Goal: Transaction & Acquisition: Purchase product/service

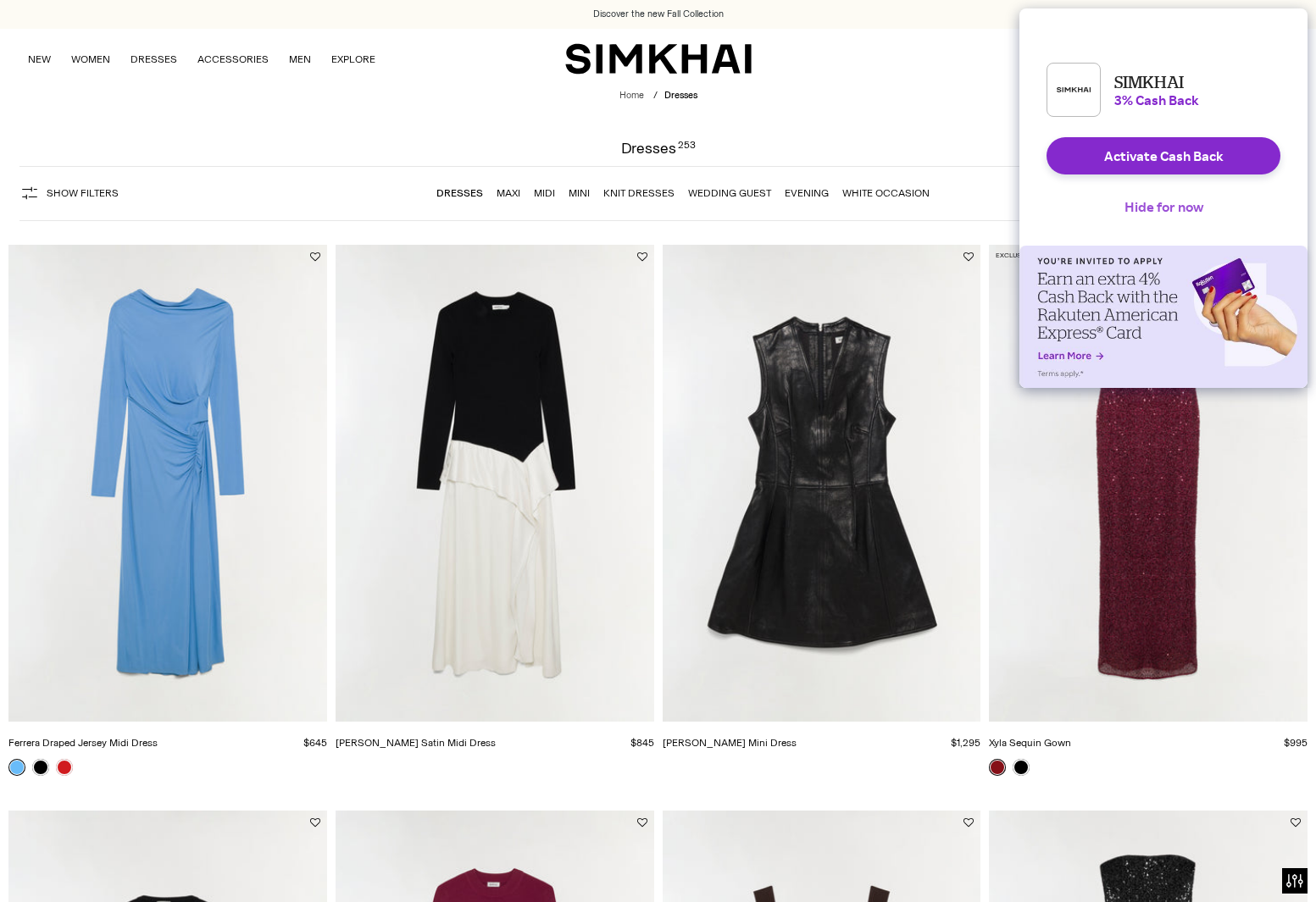
click at [1170, 223] on button "Hide for now" at bounding box center [1164, 206] width 106 height 37
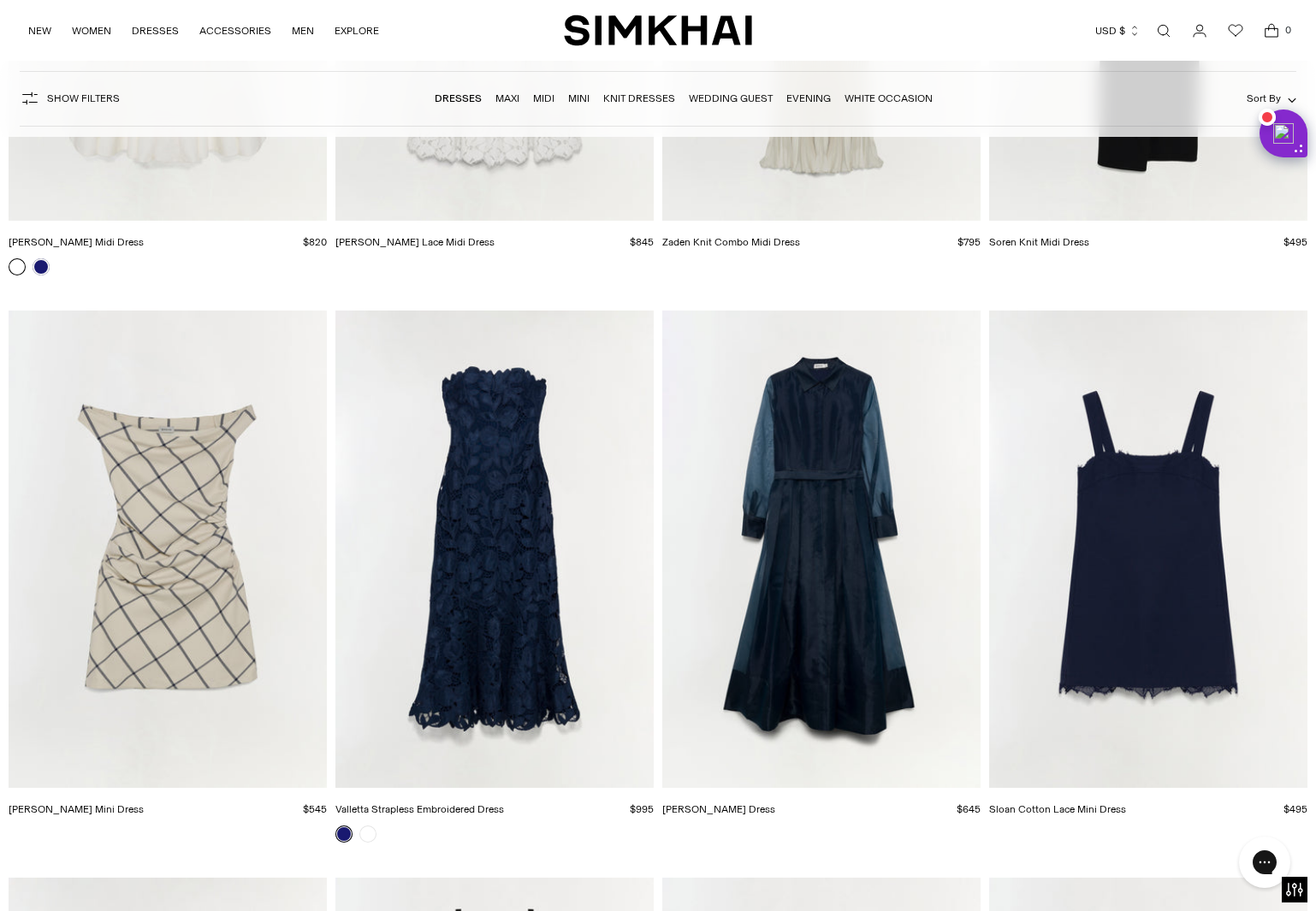
scroll to position [10780, 0]
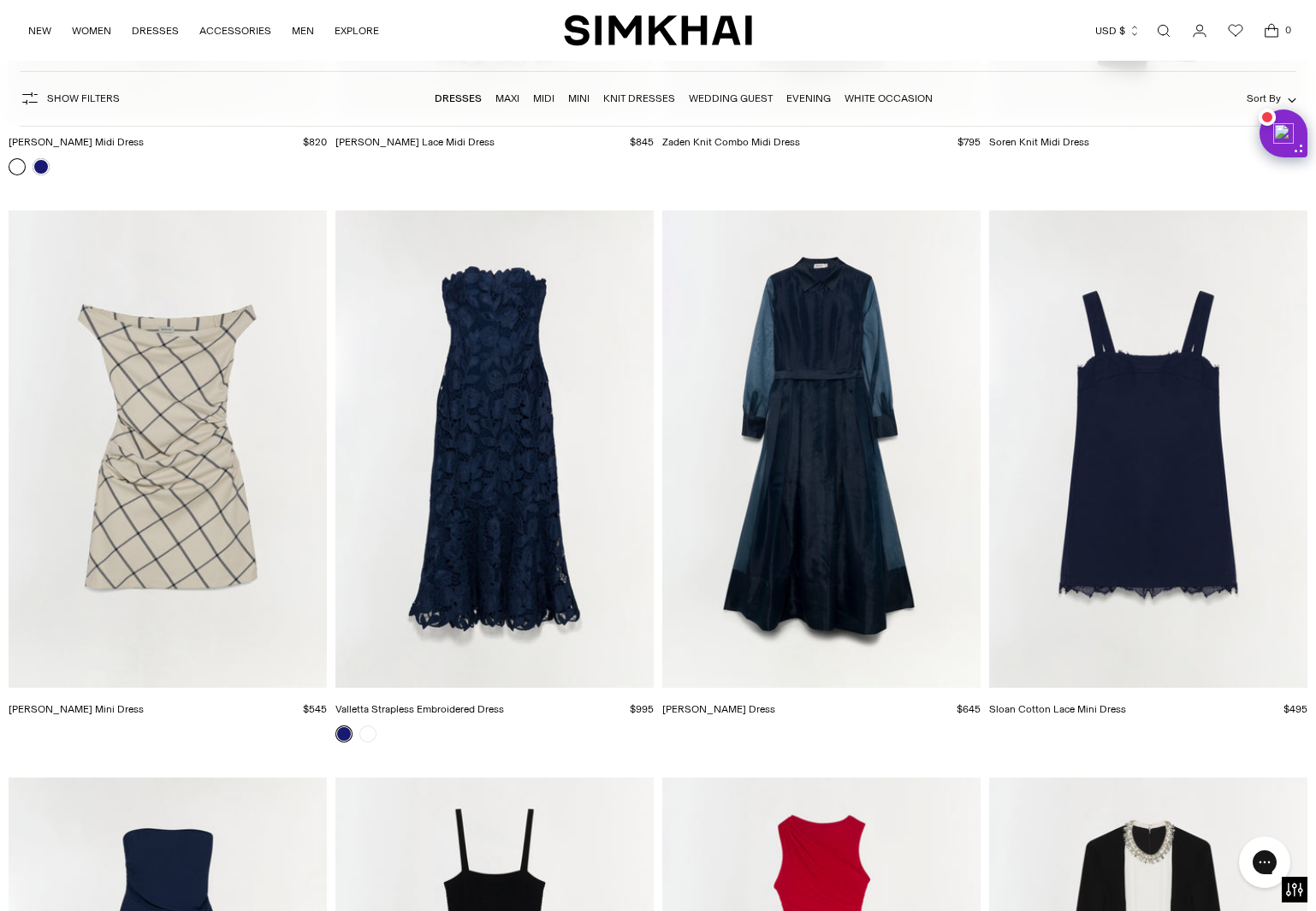
click at [0, 0] on img "Valletta Strapless Embroidered Dress" at bounding box center [0, 0] width 0 height 0
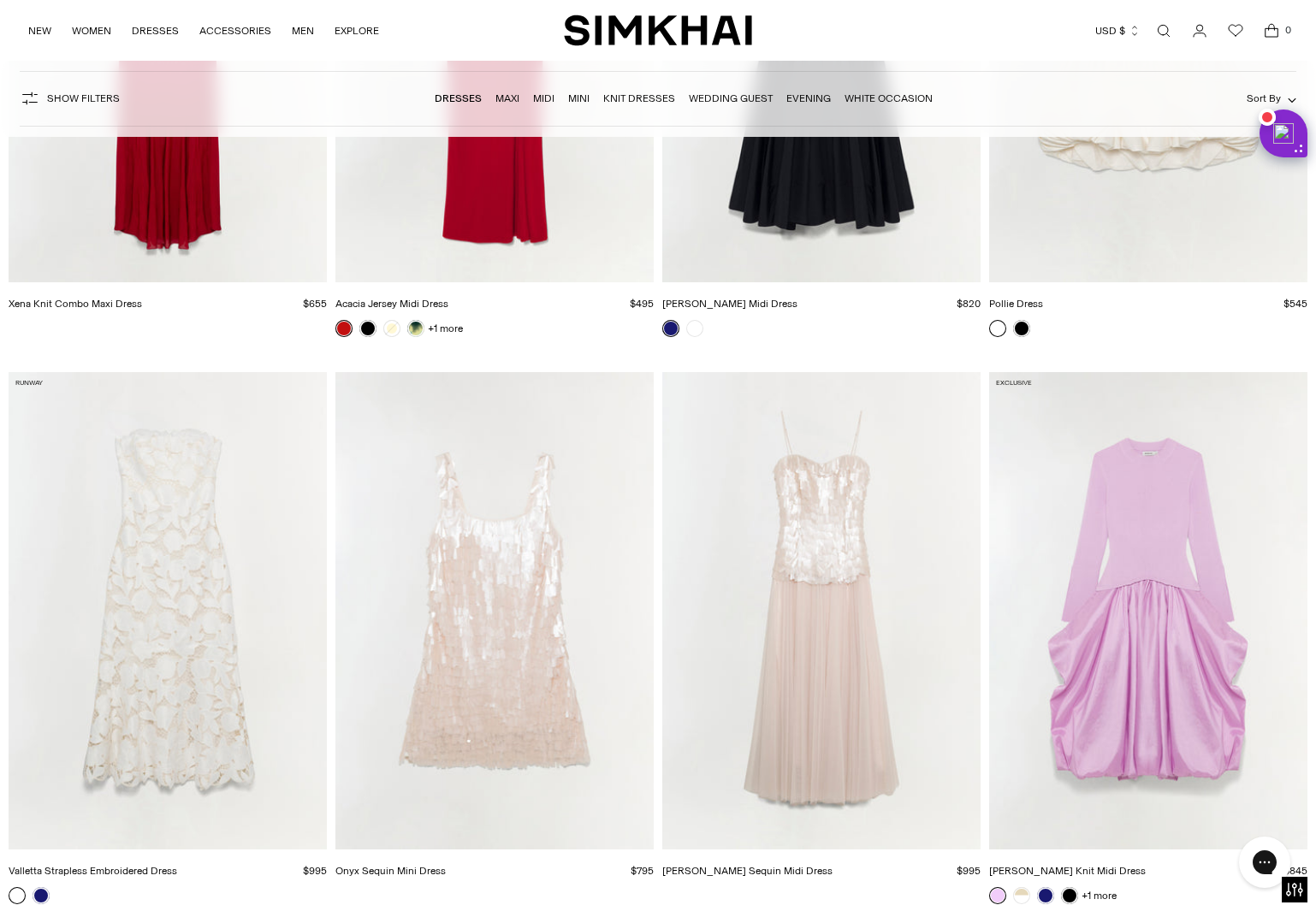
scroll to position [12492, 0]
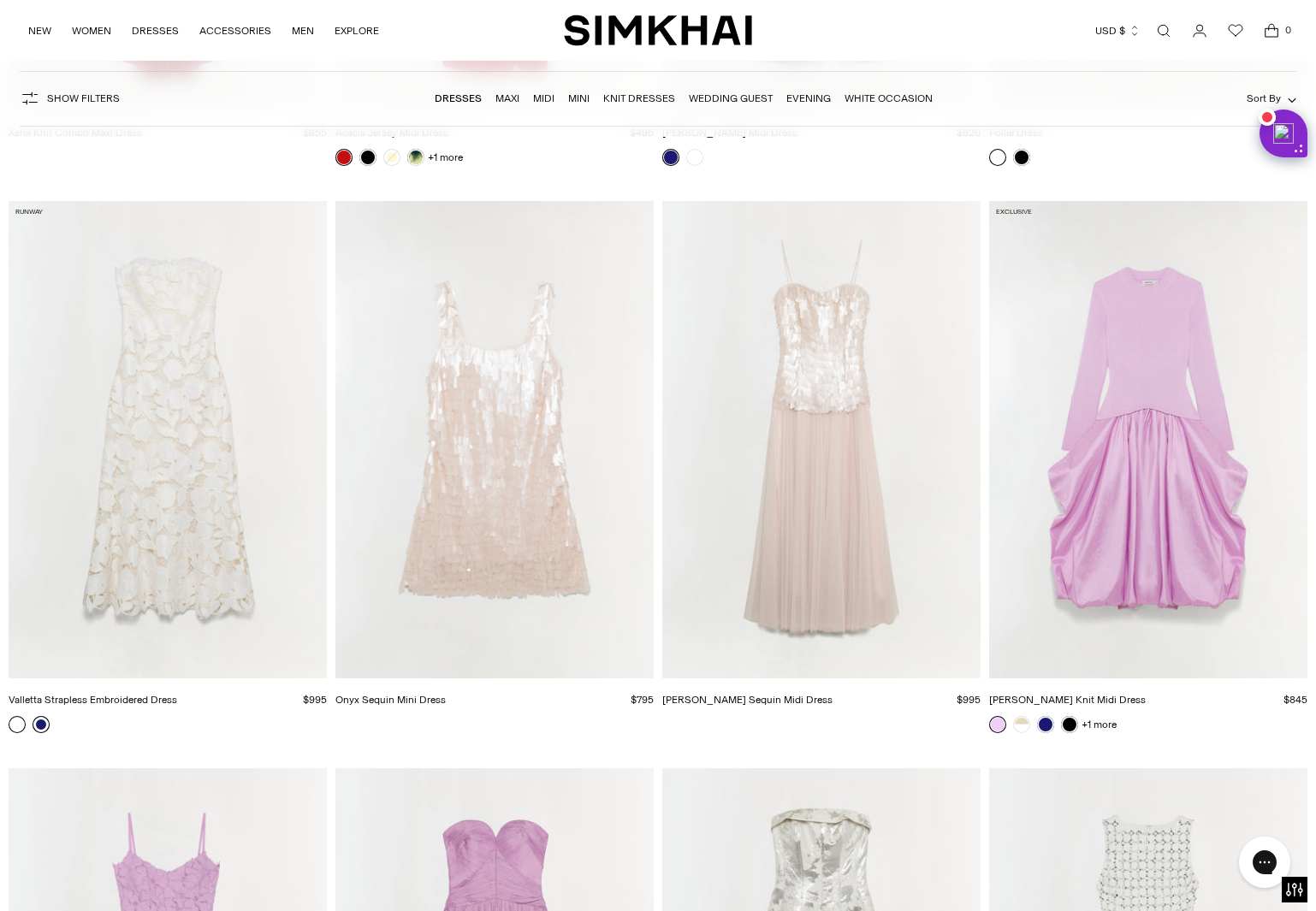
click at [41, 726] on link at bounding box center [41, 725] width 17 height 17
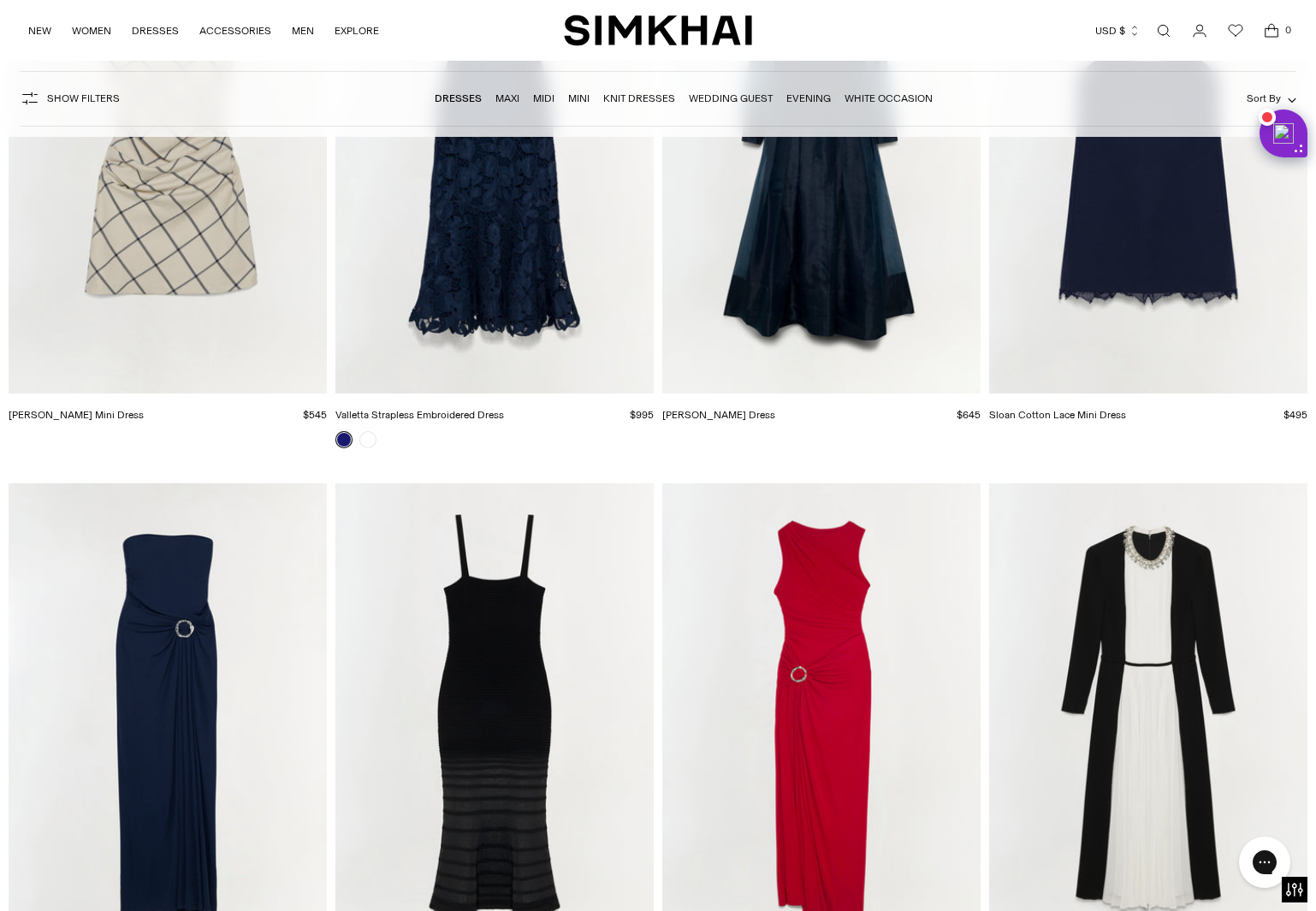
scroll to position [10866, 0]
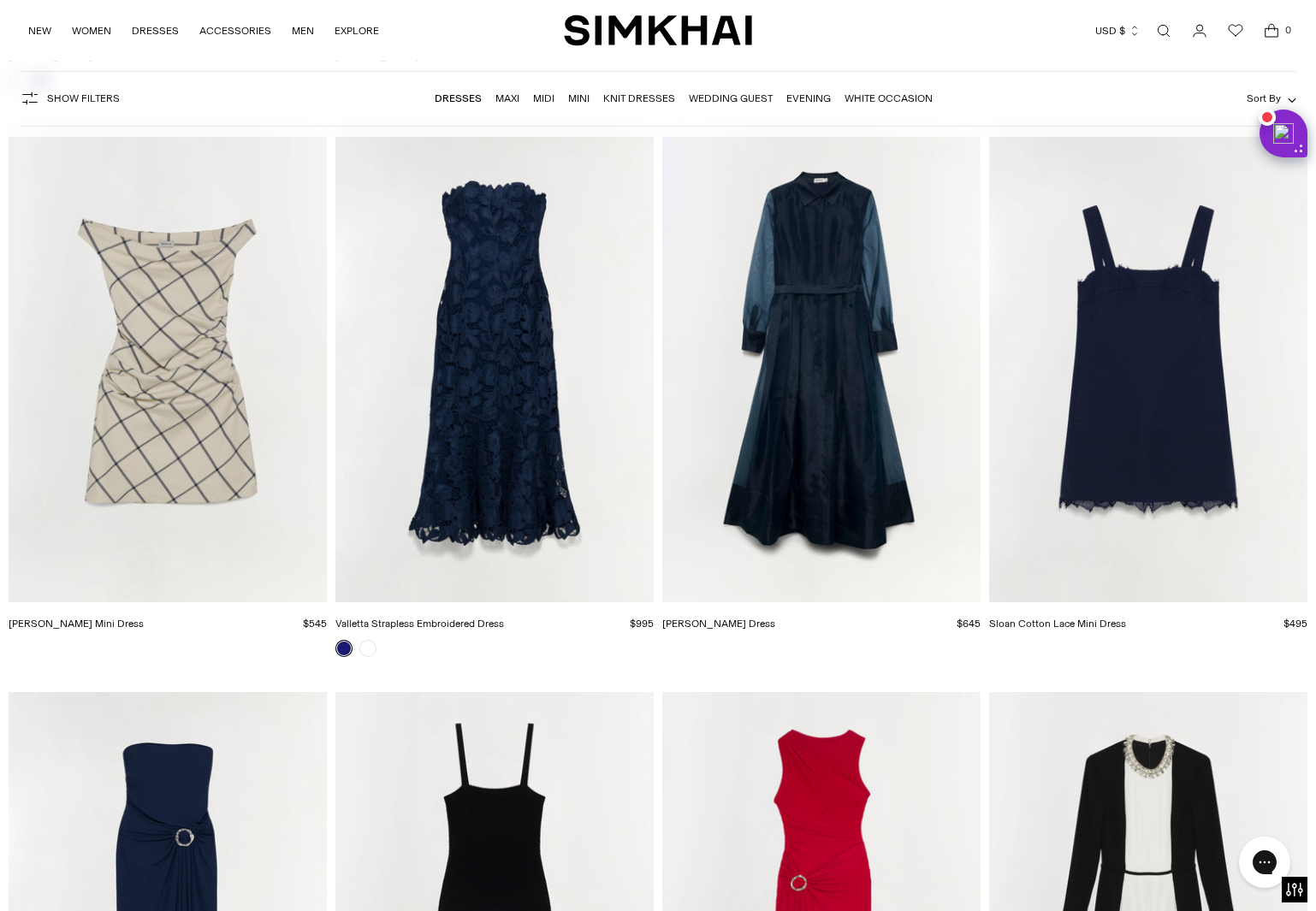
click at [467, 623] on link "Valletta Strapless Embroidered Dress" at bounding box center [419, 623] width 168 height 12
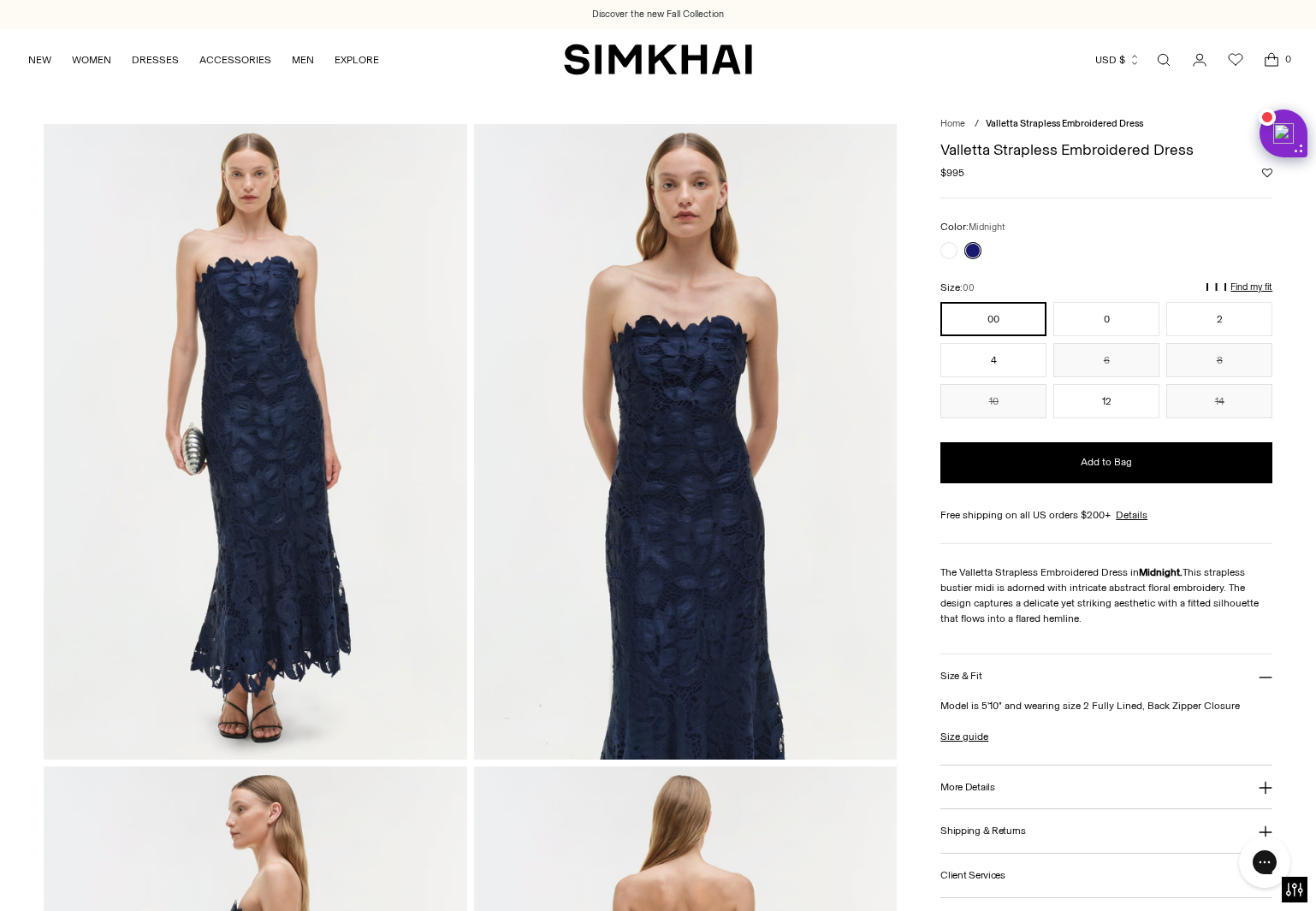
click at [252, 495] on img at bounding box center [256, 441] width 424 height 635
drag, startPoint x: 944, startPoint y: 143, endPoint x: 1211, endPoint y: 144, distance: 267.0
click at [1211, 144] on h1 "Valletta Strapless Embroidered Dress" at bounding box center [1106, 149] width 332 height 16
copy h1 "Valletta Strapless Embroidered Dress"
